Goal: Transaction & Acquisition: Purchase product/service

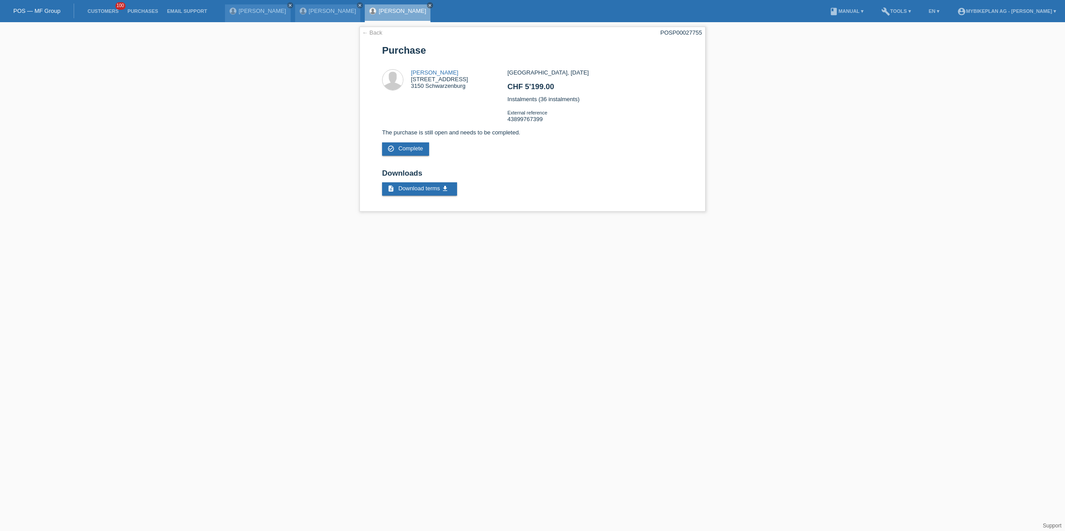
click at [110, 16] on li "Customers 100" at bounding box center [103, 11] width 40 height 23
click at [110, 12] on link "Customers" at bounding box center [103, 10] width 40 height 5
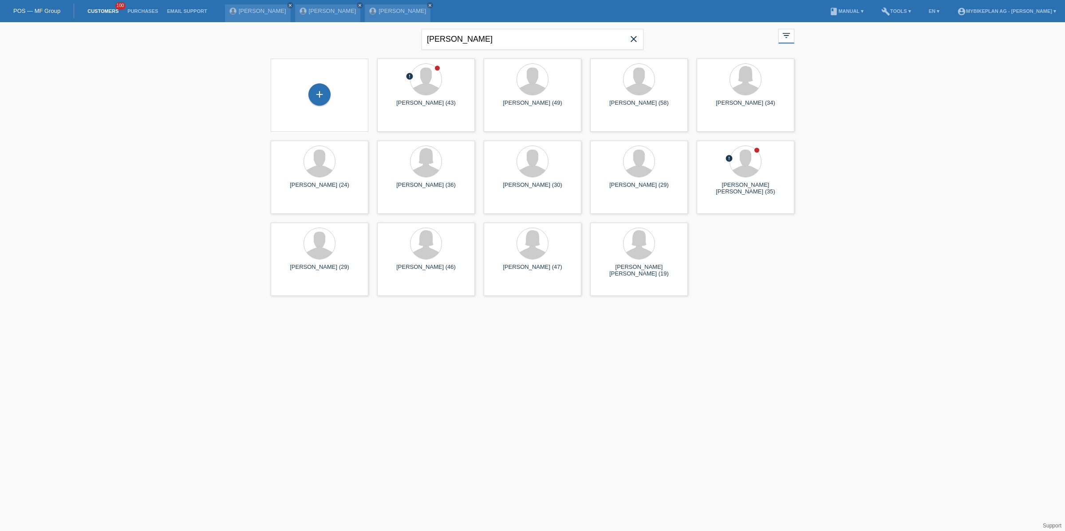
click at [631, 38] on icon "close" at bounding box center [633, 39] width 11 height 11
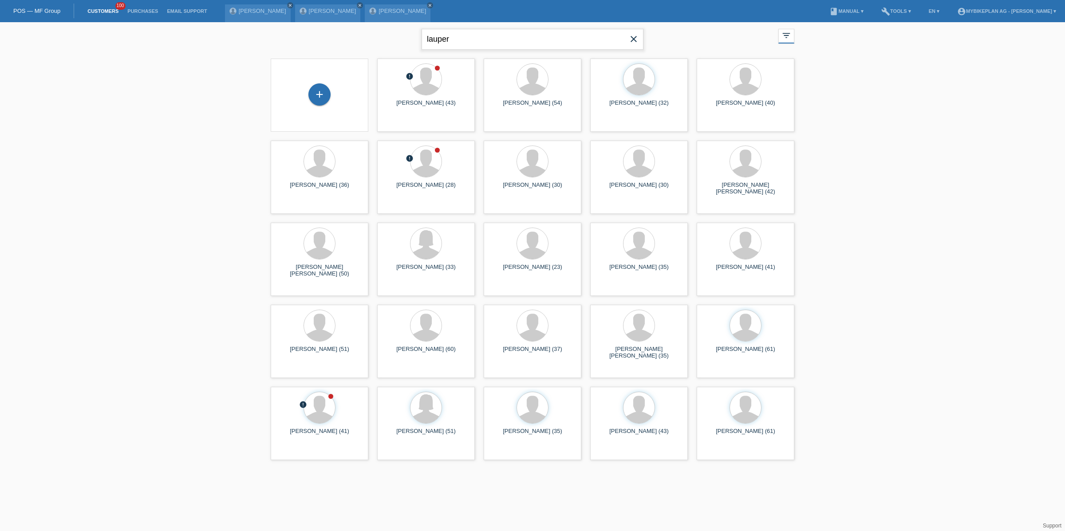
type input "lauper"
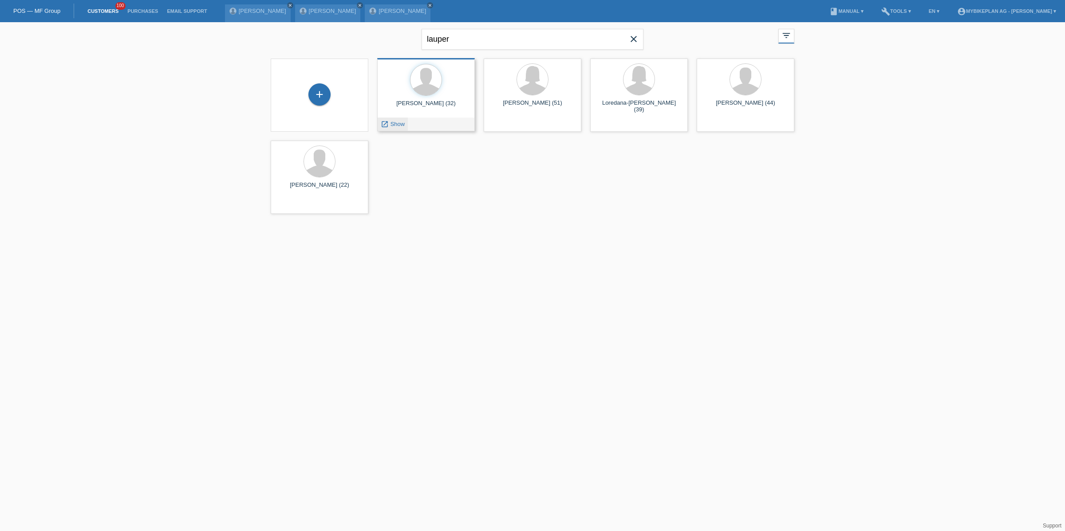
click at [394, 125] on span "Show" at bounding box center [397, 124] width 15 height 7
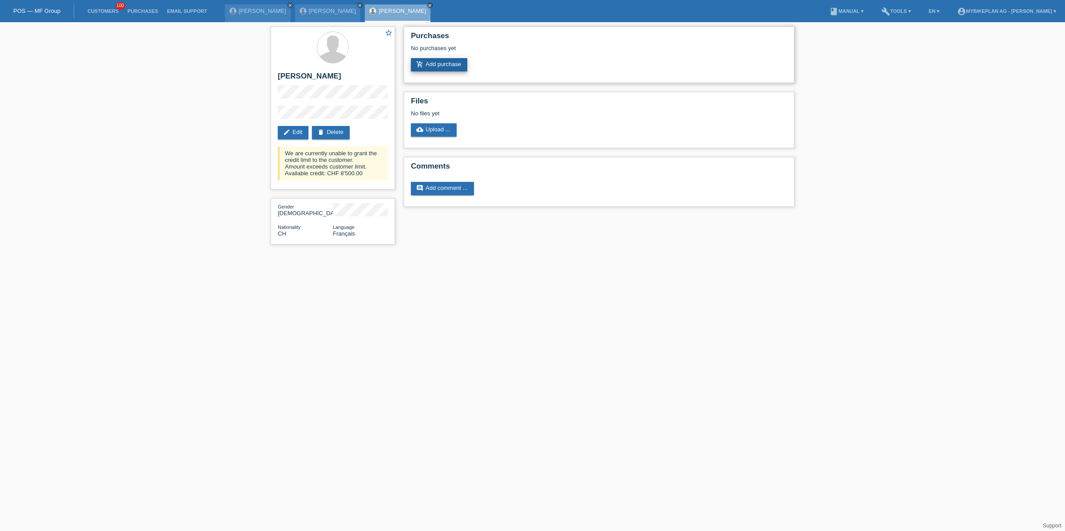
click at [437, 66] on link "add_shopping_cart Add purchase" at bounding box center [439, 64] width 56 height 13
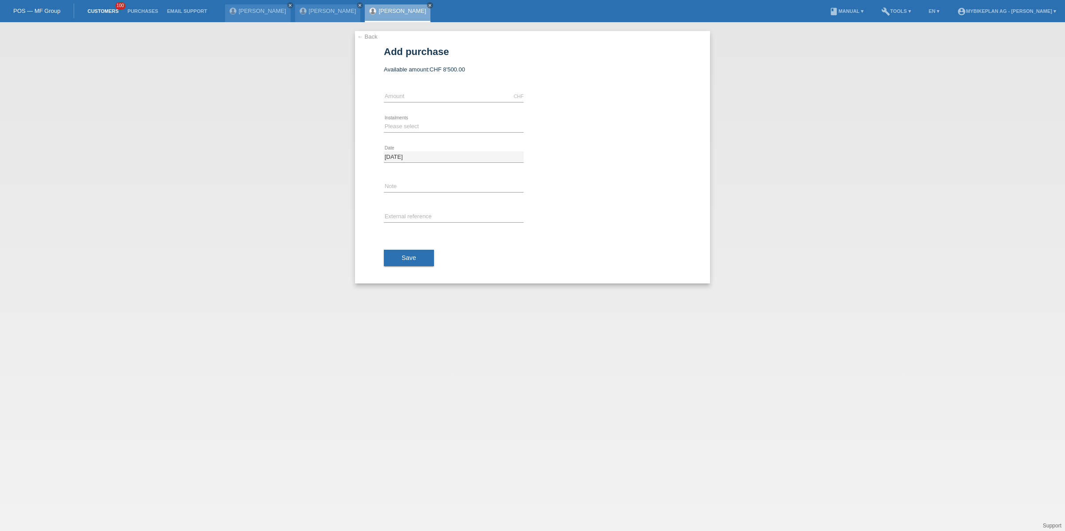
click at [109, 12] on link "Customers" at bounding box center [103, 10] width 40 height 5
